Goal: Task Accomplishment & Management: Manage account settings

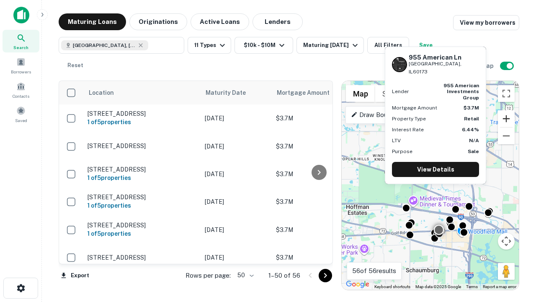
click at [506, 119] on button "Zoom in" at bounding box center [506, 118] width 17 height 17
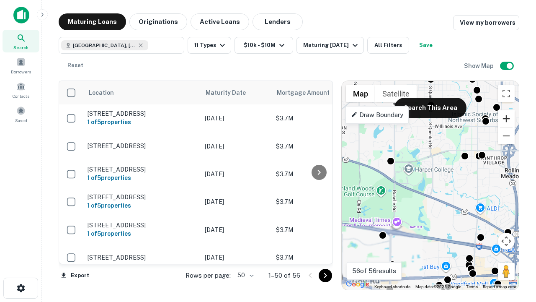
click at [506, 119] on button "Zoom in" at bounding box center [506, 118] width 17 height 17
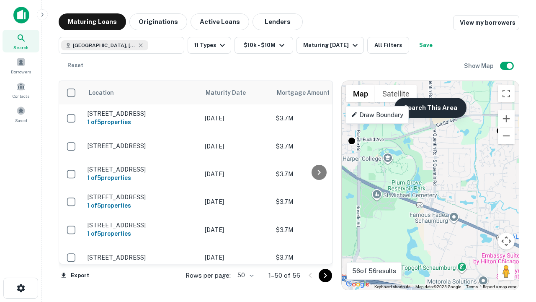
click at [430, 108] on button "Search This Area" at bounding box center [430, 108] width 72 height 20
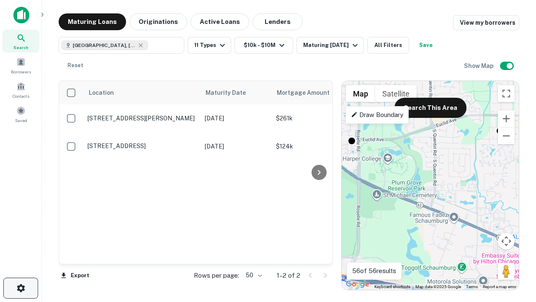
click at [21, 288] on icon "button" at bounding box center [21, 288] width 10 height 10
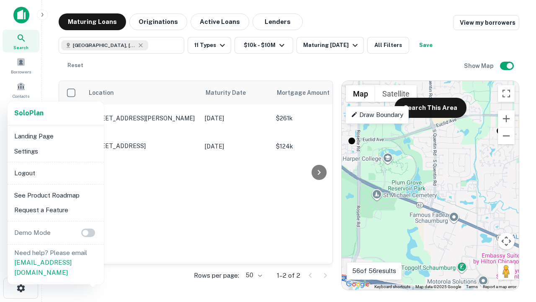
click at [55, 173] on li "Logout" at bounding box center [56, 172] width 90 height 15
